Goal: Task Accomplishment & Management: Manage account settings

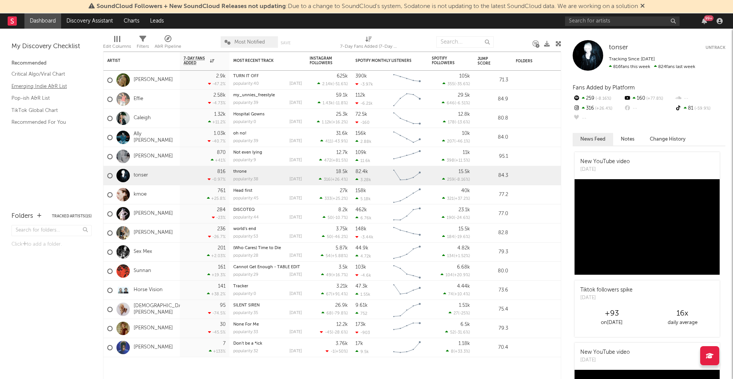
click at [58, 85] on link "Emerging Indie A&R List" at bounding box center [47, 86] width 73 height 8
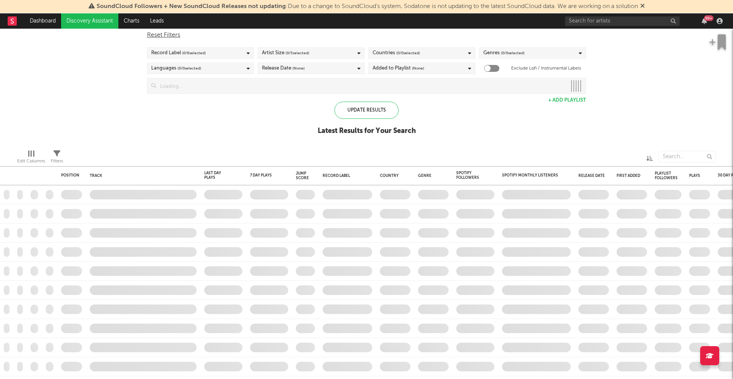
checkbox input "true"
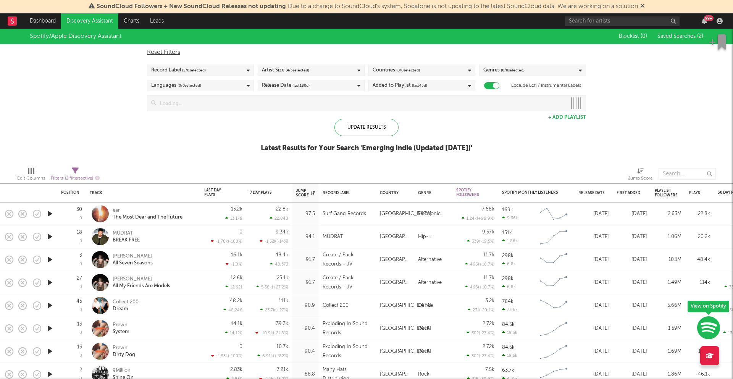
click at [203, 73] on span "( 2 / 6 selected)" at bounding box center [194, 70] width 24 height 9
click at [203, 69] on span "( 2 / 6 selected)" at bounding box center [194, 70] width 24 height 9
click at [50, 214] on icon "button" at bounding box center [50, 214] width 8 height 10
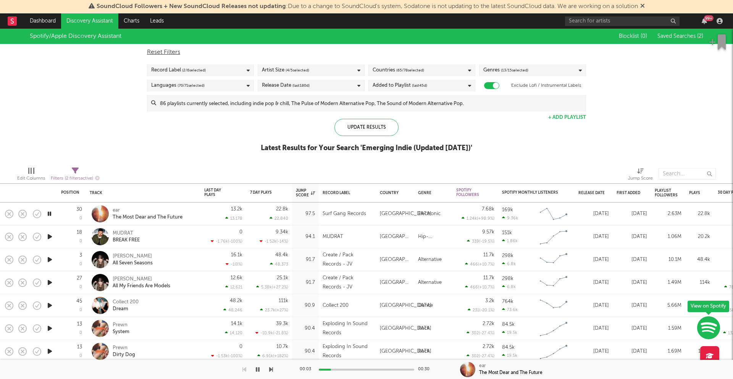
click at [50, 214] on icon "button" at bounding box center [49, 214] width 7 height 10
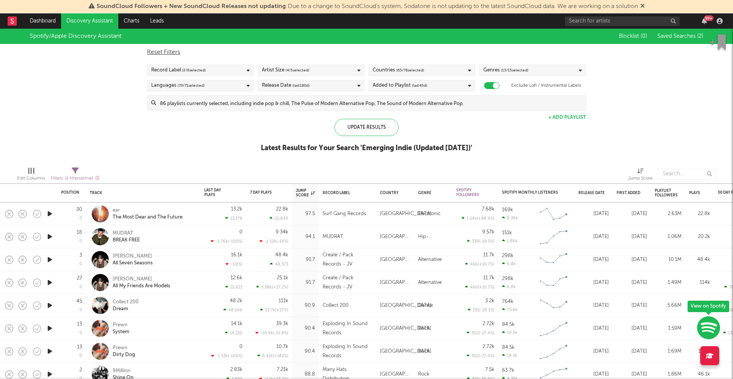
click at [197, 65] on div "Record Label ( 2 / 6 selected)" at bounding box center [200, 70] width 107 height 11
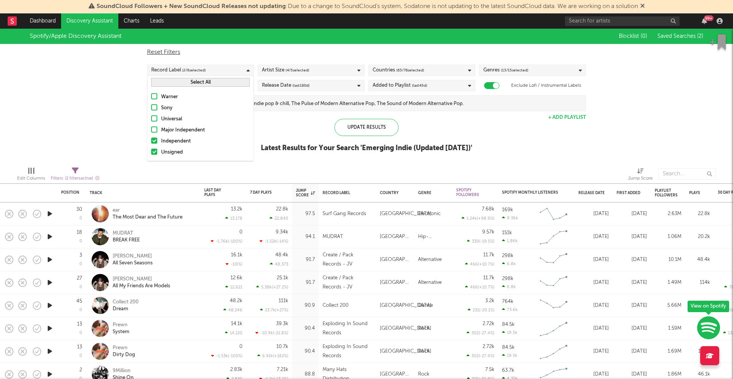
click at [196, 66] on span "( 2 / 6 selected)" at bounding box center [194, 70] width 24 height 9
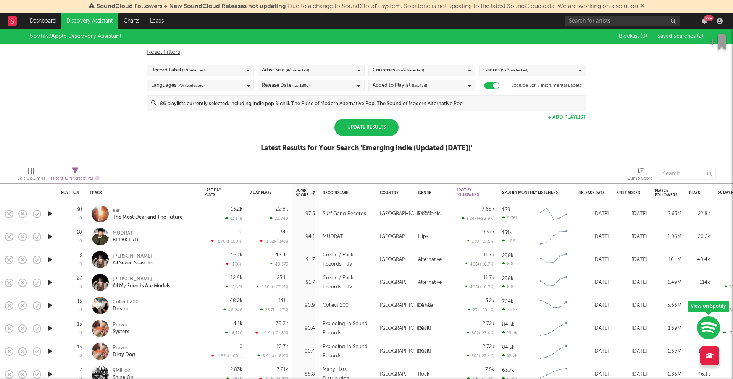
click at [374, 128] on div "Update Results" at bounding box center [366, 127] width 64 height 17
click at [593, 21] on input "text" at bounding box center [622, 21] width 115 height 10
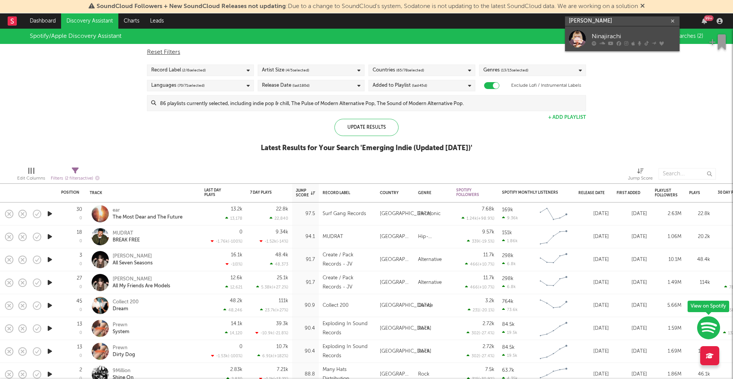
type input "[PERSON_NAME]"
click at [616, 38] on div "Ninajirachi" at bounding box center [634, 36] width 84 height 9
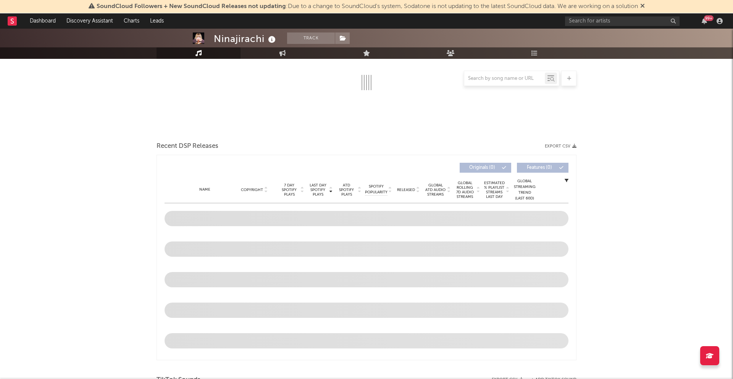
select select "6m"
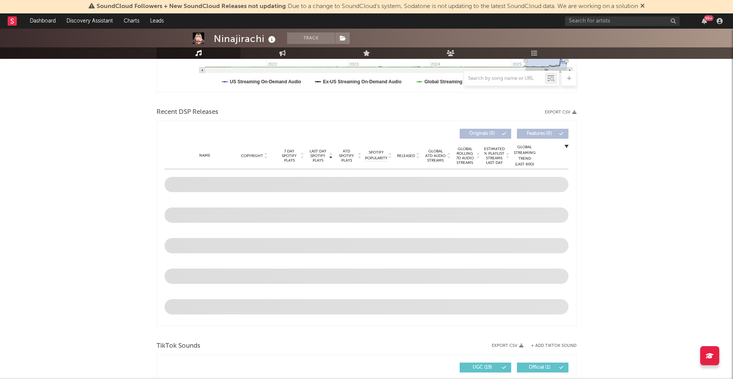
scroll to position [226, 0]
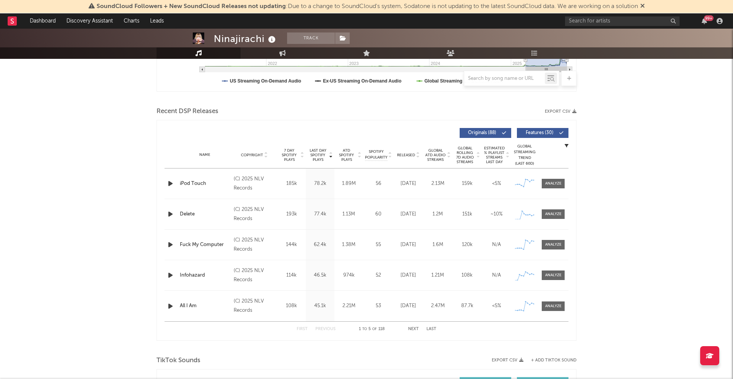
click at [586, 26] on div "99 +" at bounding box center [645, 20] width 160 height 15
click at [584, 24] on input "text" at bounding box center [622, 21] width 115 height 10
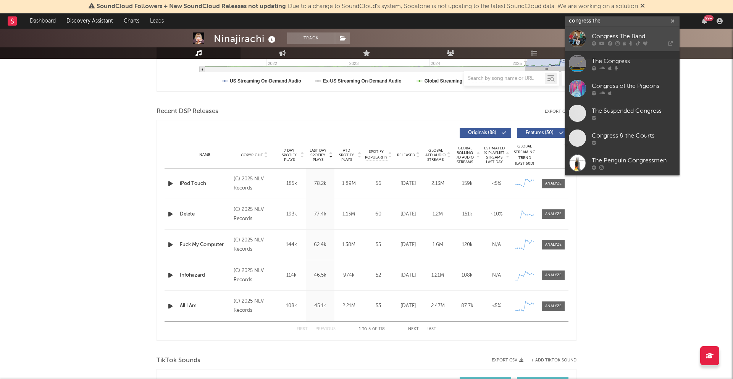
type input "congress the"
click at [589, 37] on link "Congress The Band" at bounding box center [622, 38] width 115 height 25
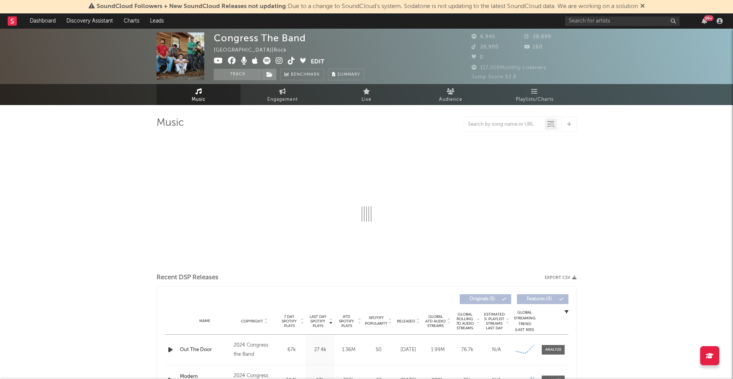
select select "6m"
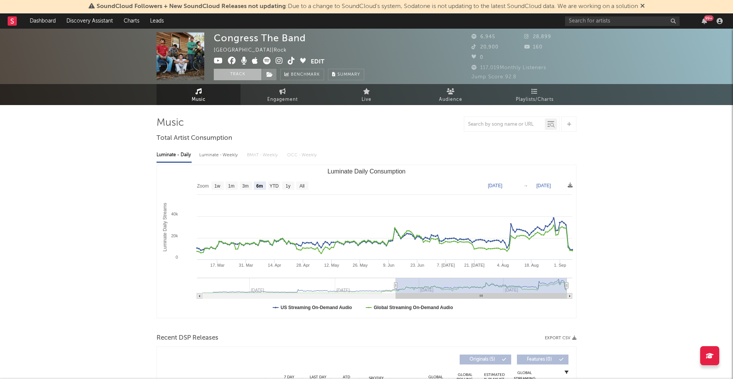
click at [253, 73] on button "Track" at bounding box center [238, 74] width 48 height 11
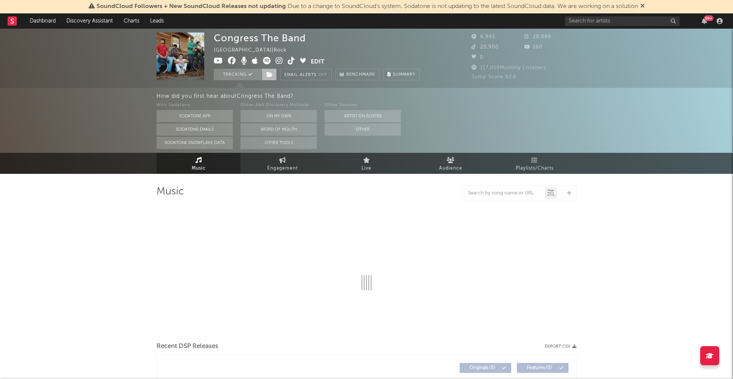
select select "6m"
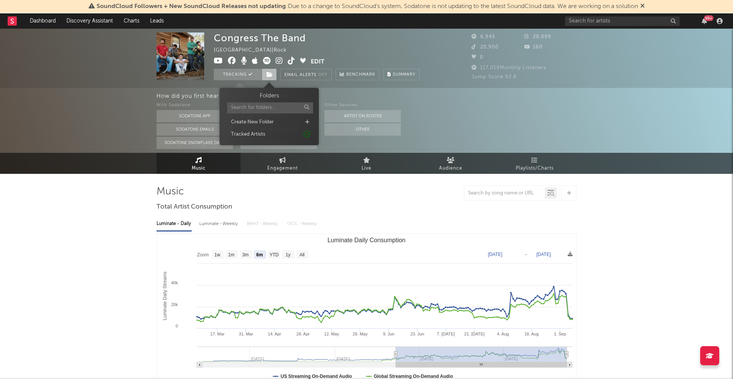
click at [274, 72] on span at bounding box center [268, 74] width 15 height 11
click at [283, 121] on div "Create New Folder" at bounding box center [269, 122] width 88 height 10
type input "2"
type input "10k Tracked - Noah"
click at [293, 162] on div "10k Tracked - Noah" at bounding box center [269, 158] width 88 height 10
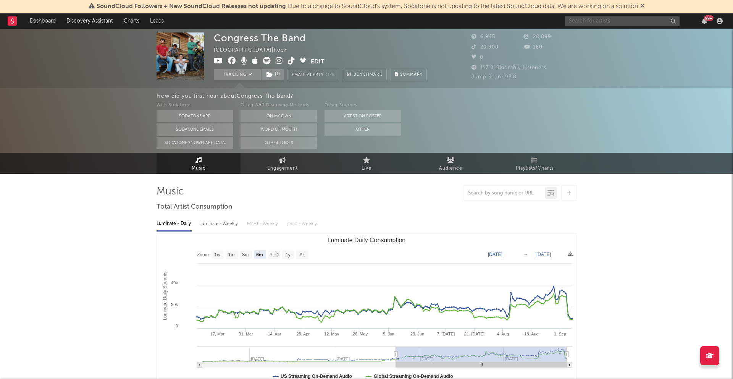
click at [619, 22] on input "text" at bounding box center [622, 21] width 115 height 10
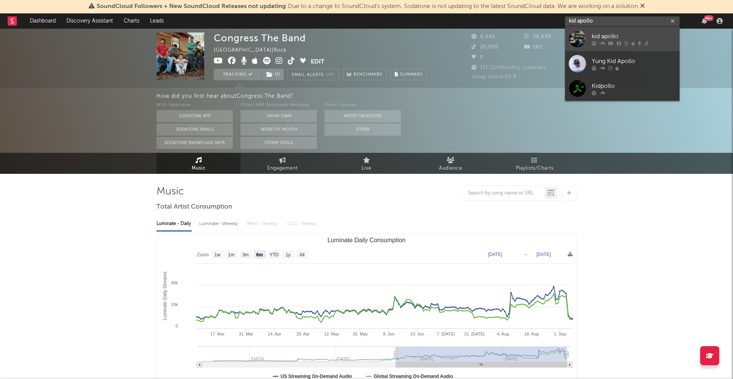
type input "kid apollo"
click at [628, 41] on icon at bounding box center [626, 43] width 4 height 5
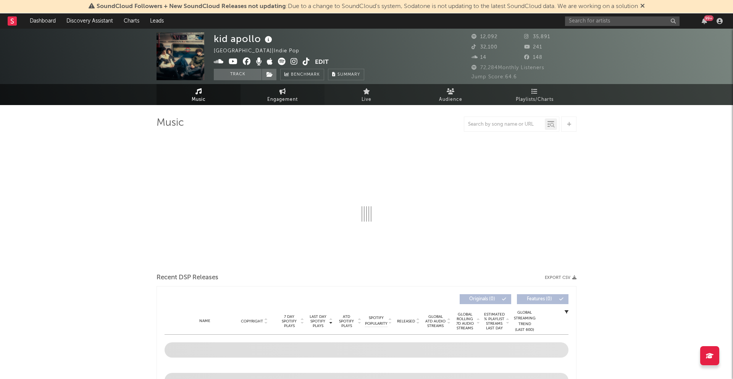
select select "6m"
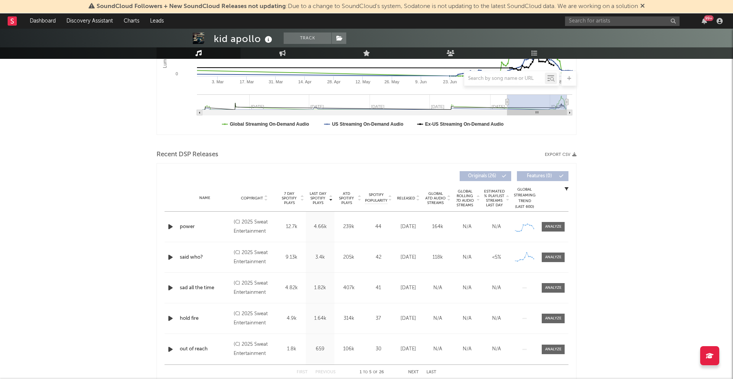
scroll to position [241, 0]
